Goal: Navigation & Orientation: Find specific page/section

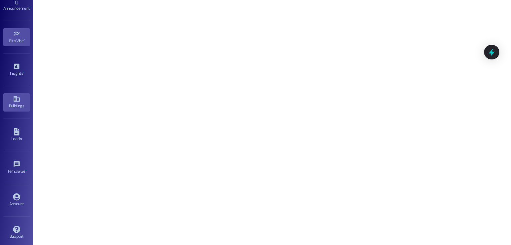
scroll to position [70, 0]
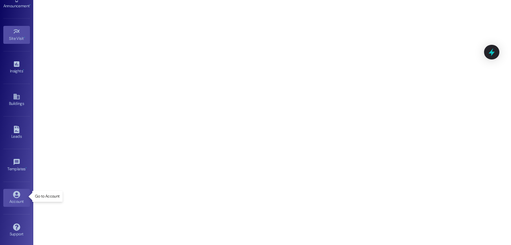
click at [15, 199] on div "Account" at bounding box center [16, 202] width 33 height 7
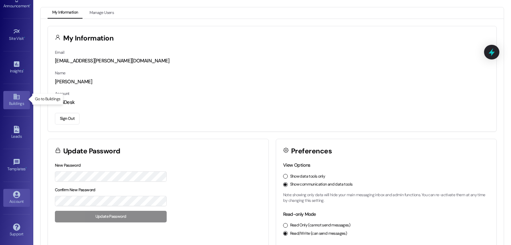
click at [16, 94] on icon at bounding box center [16, 97] width 6 height 6
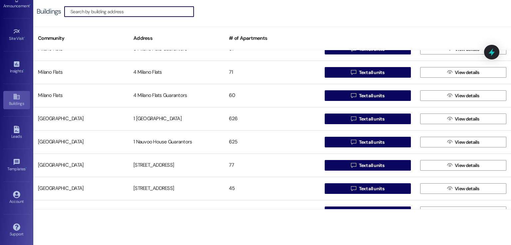
scroll to position [928, 0]
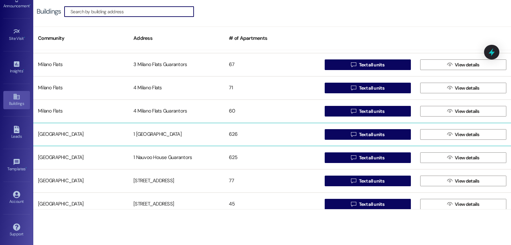
click at [149, 130] on div "1 [GEOGRAPHIC_DATA]" at bounding box center [176, 134] width 95 height 13
